Goal: Browse casually: Explore the website without a specific task or goal

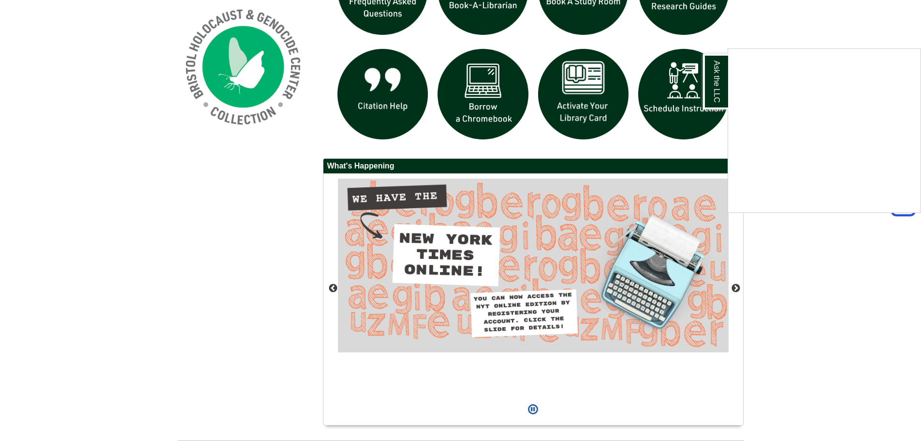
scroll to position [774, 0]
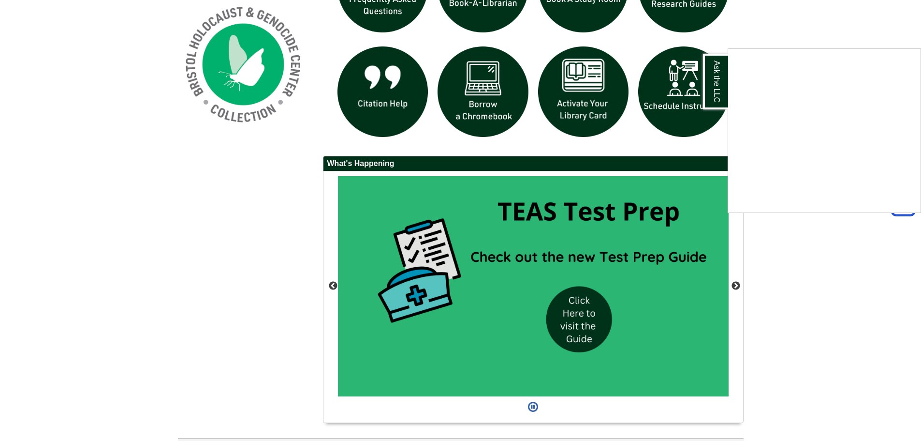
click at [732, 284] on div "Ask the LLC" at bounding box center [460, 220] width 921 height 441
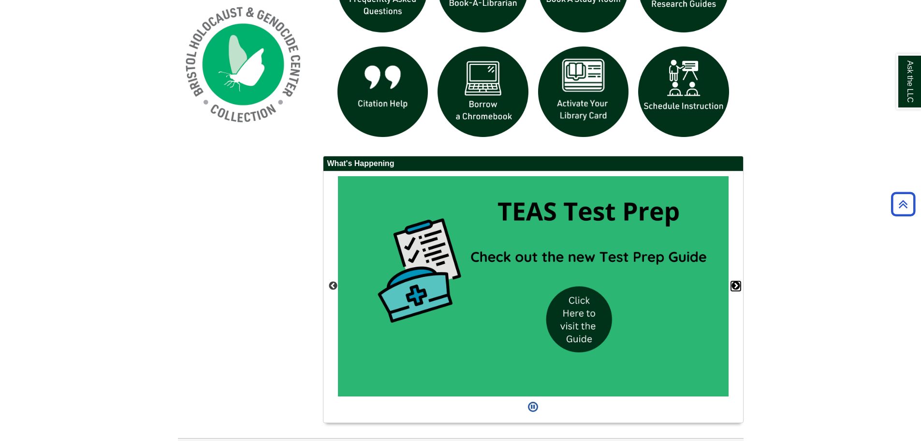
click at [737, 285] on button "Next" at bounding box center [736, 286] width 10 height 10
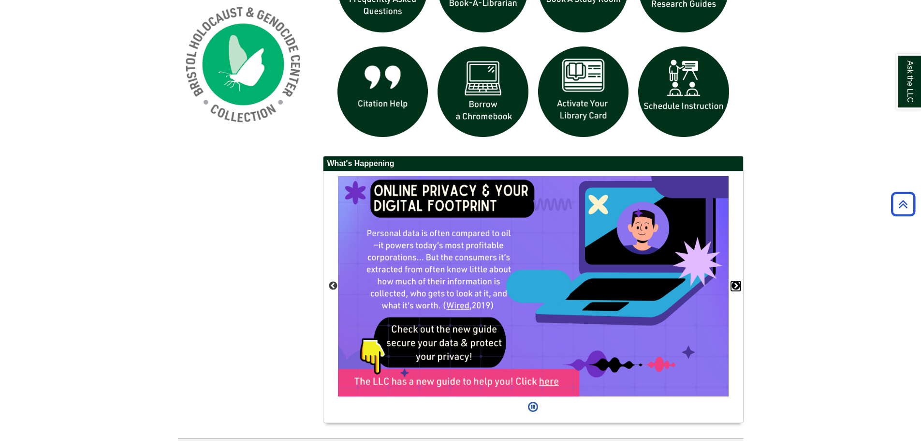
click at [737, 285] on button "Next" at bounding box center [736, 286] width 10 height 10
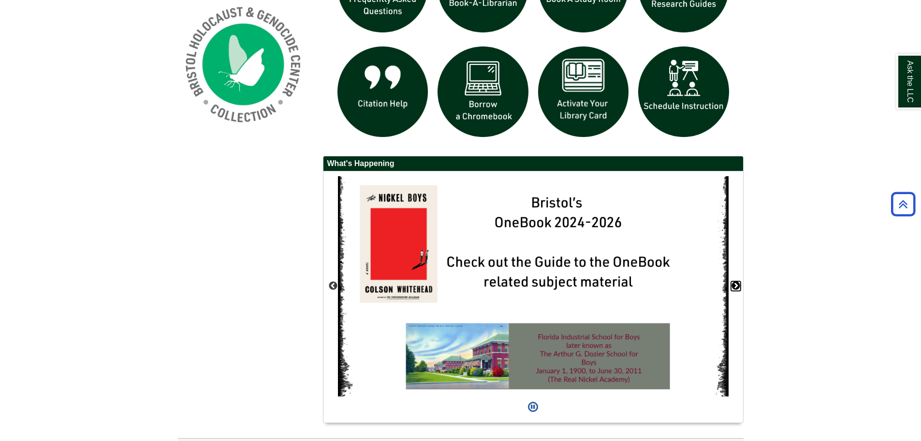
click at [737, 285] on button "Next" at bounding box center [736, 286] width 10 height 10
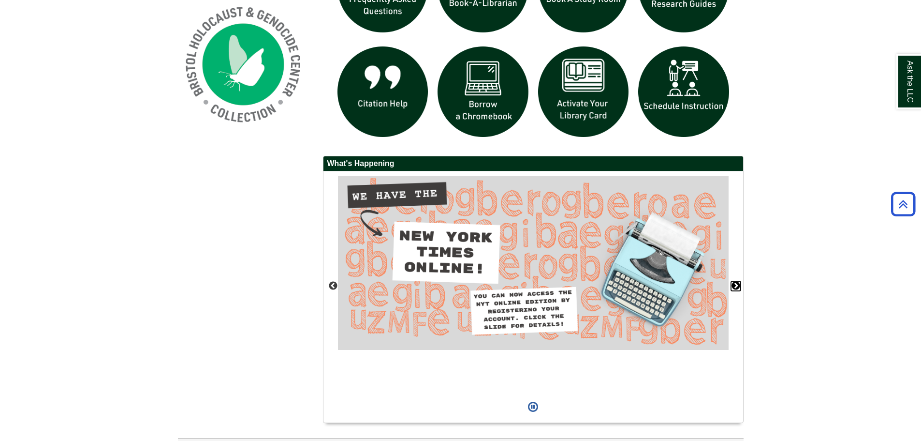
click at [737, 285] on button "Next" at bounding box center [736, 286] width 10 height 10
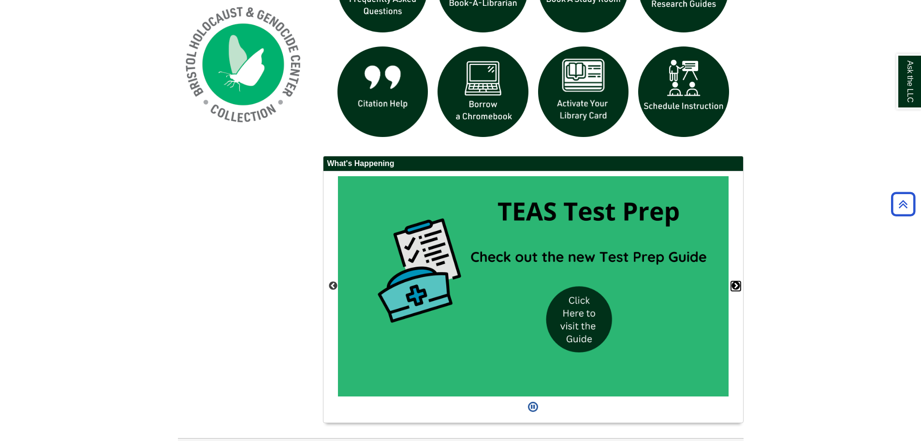
click at [738, 285] on button "Next" at bounding box center [736, 286] width 10 height 10
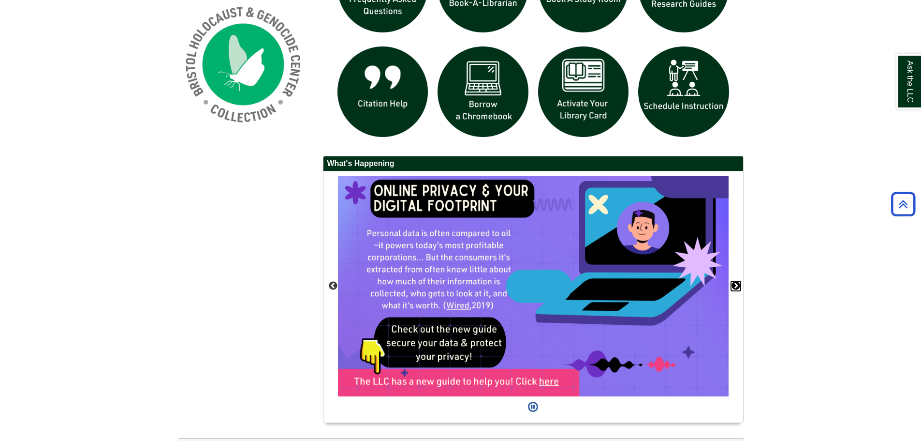
click at [739, 285] on button "Next" at bounding box center [736, 286] width 10 height 10
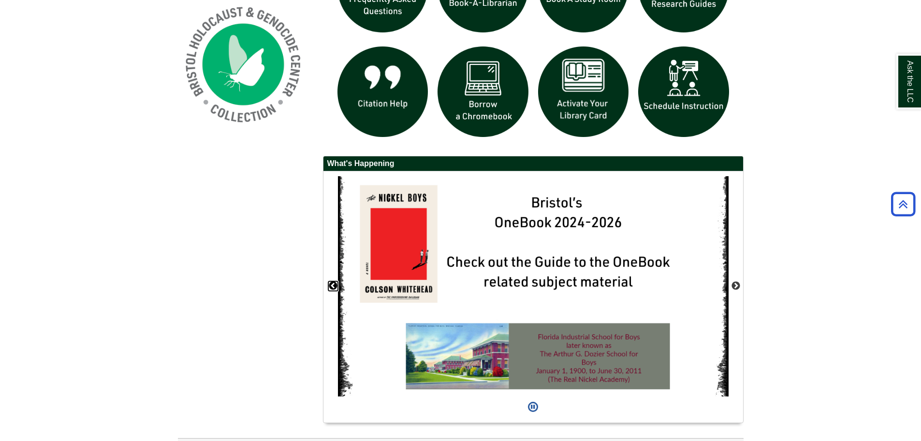
click at [336, 282] on button "Previous" at bounding box center [333, 286] width 10 height 10
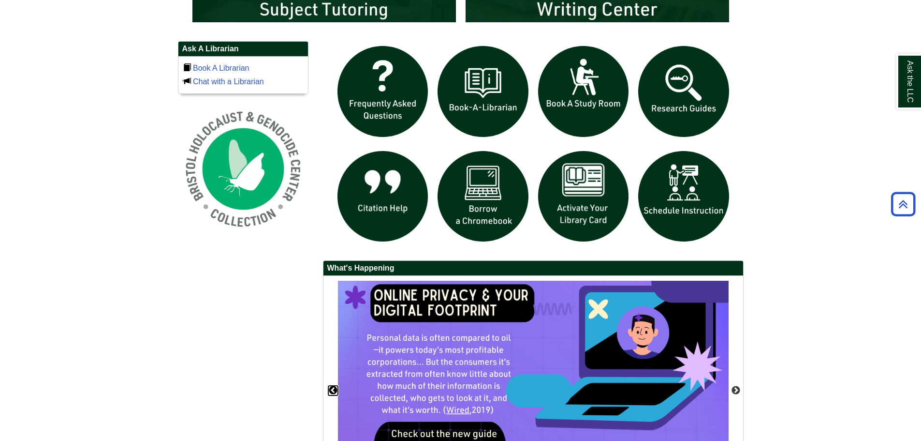
scroll to position [677, 0]
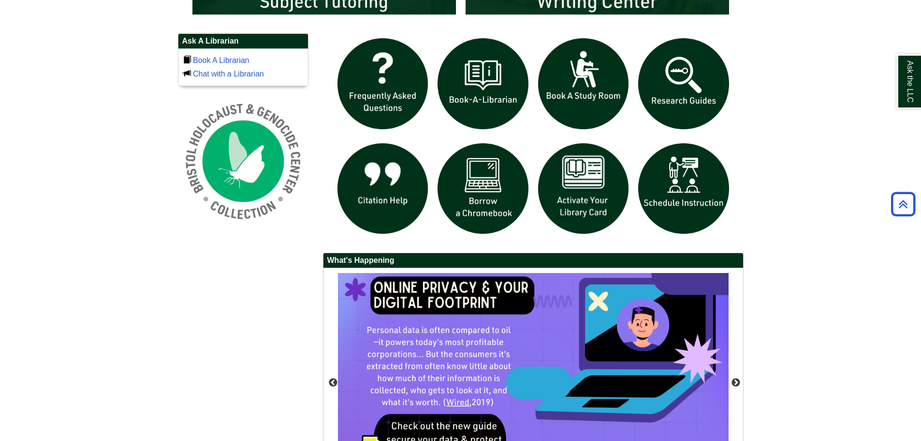
click at [736, 390] on div "Previous" at bounding box center [534, 393] width 420 height 251
click at [738, 384] on button "Next" at bounding box center [736, 383] width 10 height 10
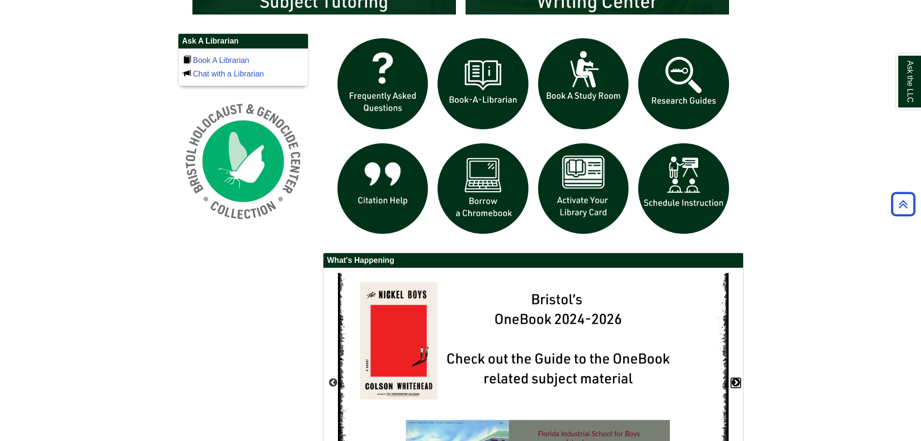
click at [738, 384] on button "Next" at bounding box center [736, 383] width 10 height 10
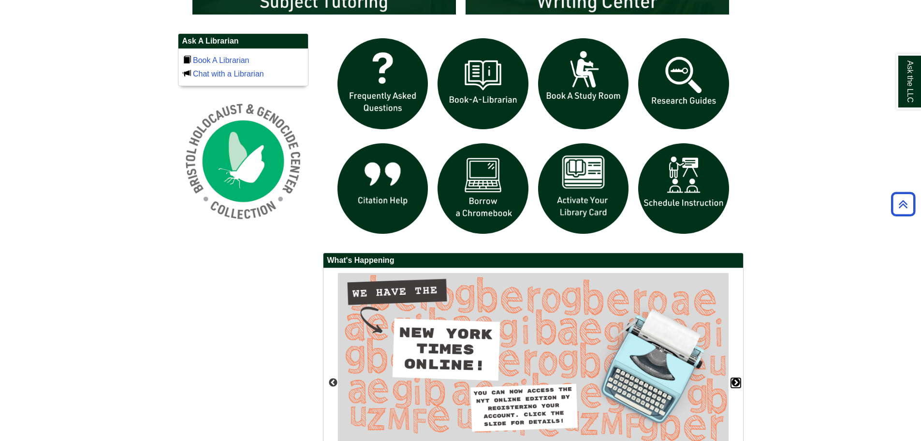
click at [738, 384] on button "Next" at bounding box center [736, 383] width 10 height 10
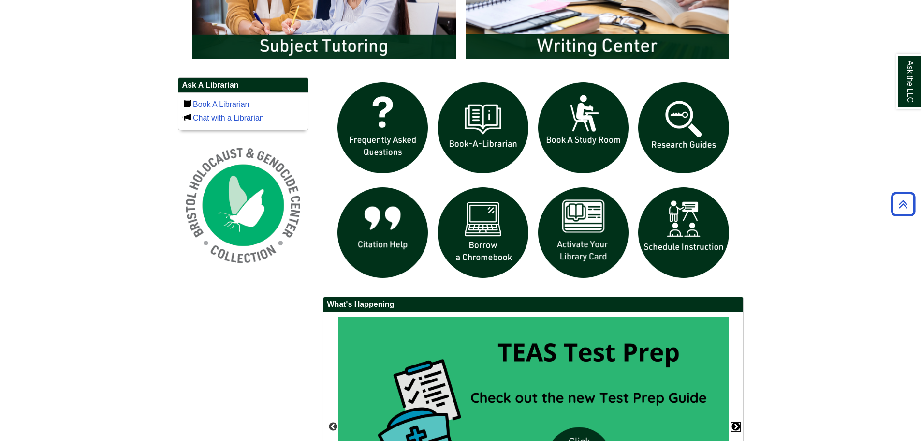
scroll to position [699, 0]
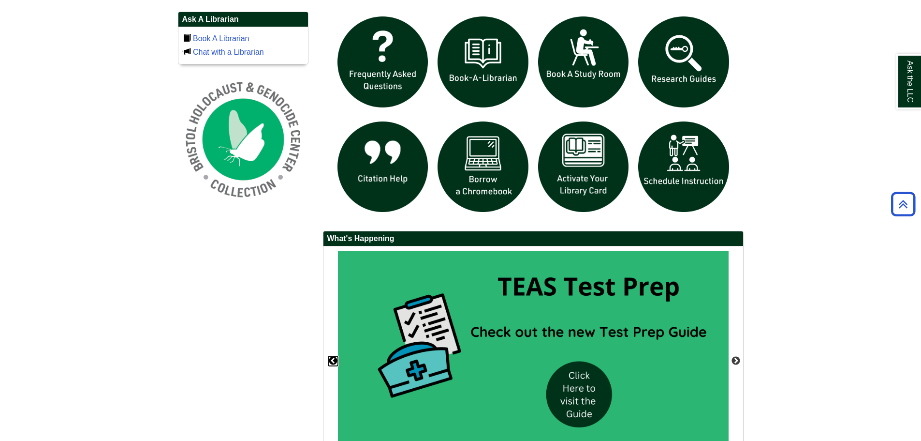
click at [332, 359] on button "Previous" at bounding box center [333, 361] width 10 height 10
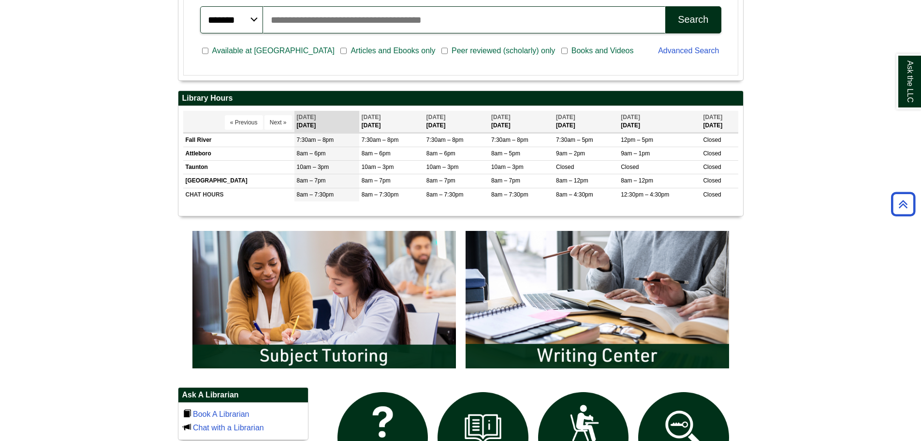
scroll to position [312, 0]
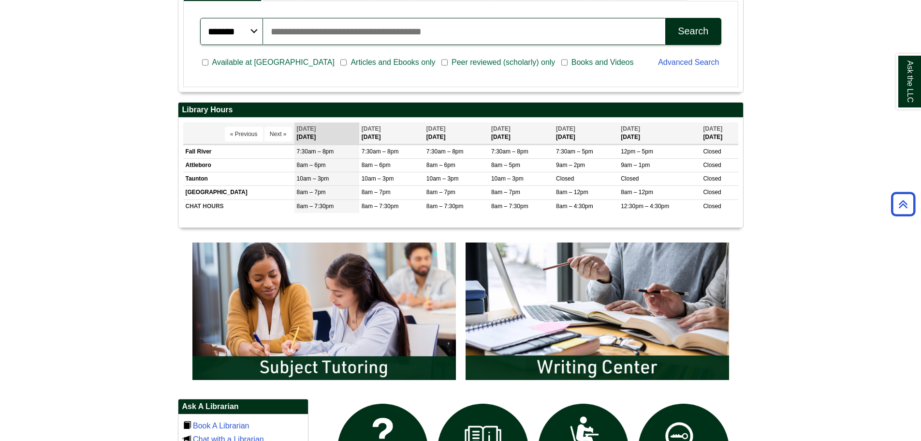
drag, startPoint x: 882, startPoint y: 1, endPoint x: 147, endPoint y: 254, distance: 776.9
click at [147, 254] on body "Skip to Main Content Toggle navigation Home Access Services Access Services Pol…" at bounding box center [460, 306] width 921 height 1236
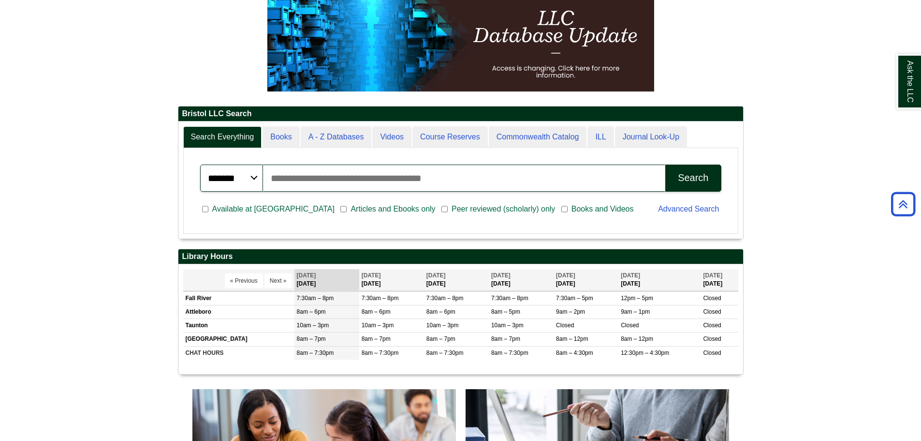
scroll to position [117, 565]
